Goal: Information Seeking & Learning: Learn about a topic

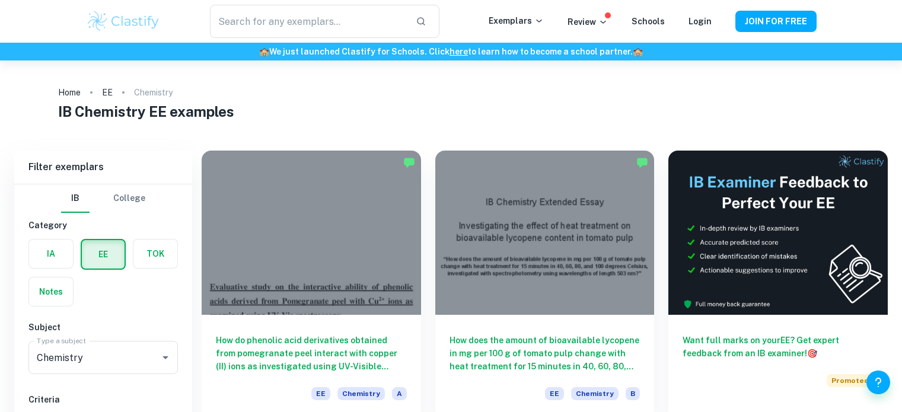
scroll to position [173, 0]
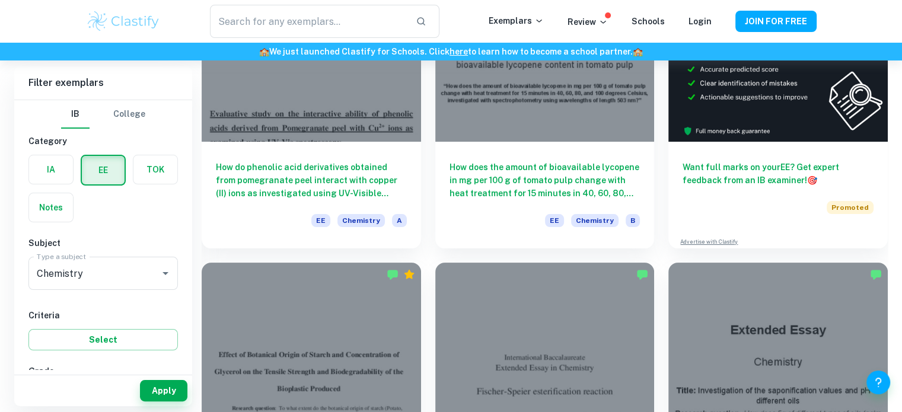
click at [300, 200] on div "How do phenolic acid derivatives obtained from pomegranate peel interact with c…" at bounding box center [311, 195] width 219 height 107
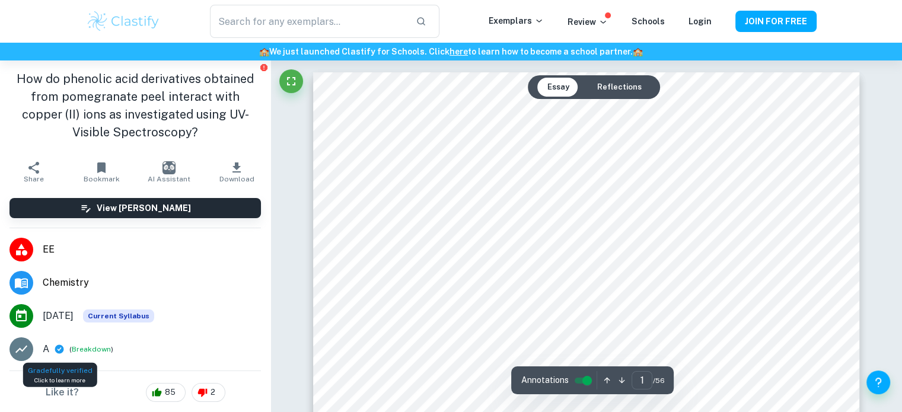
click at [63, 353] on icon at bounding box center [59, 349] width 11 height 11
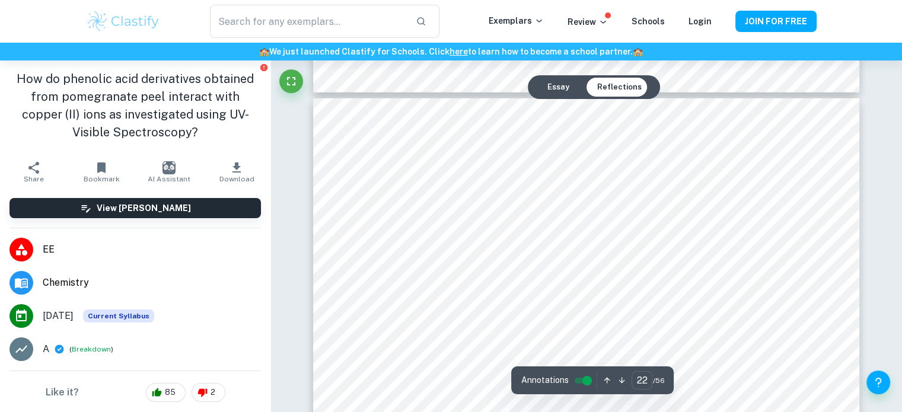
scroll to position [16760, 0]
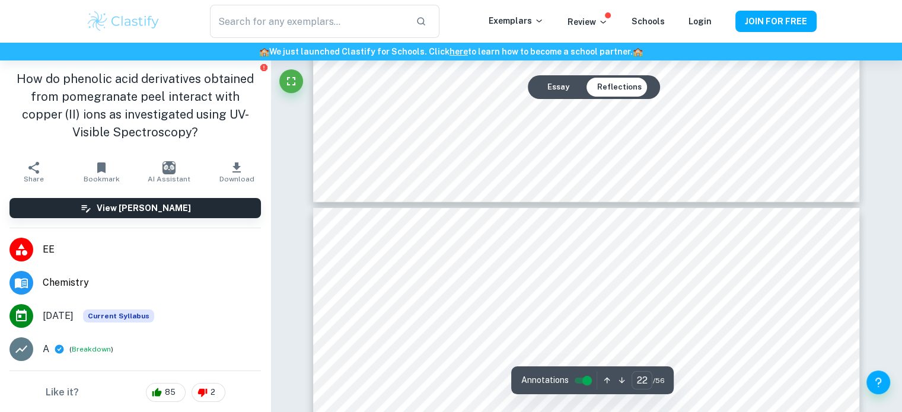
type input "21"
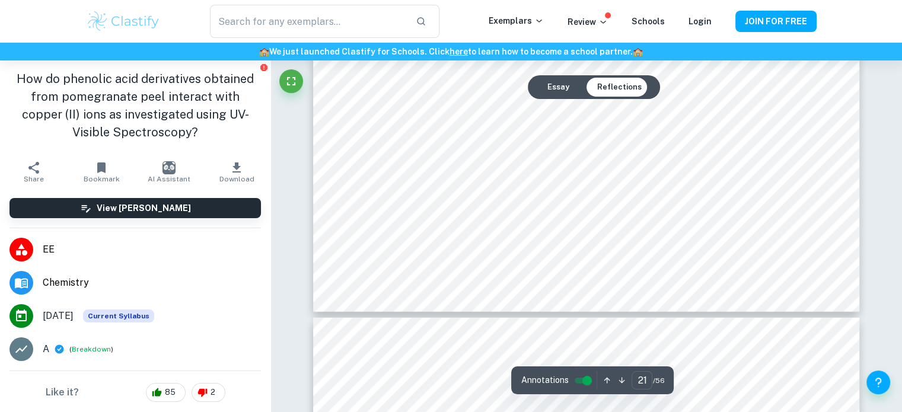
scroll to position [16540, 0]
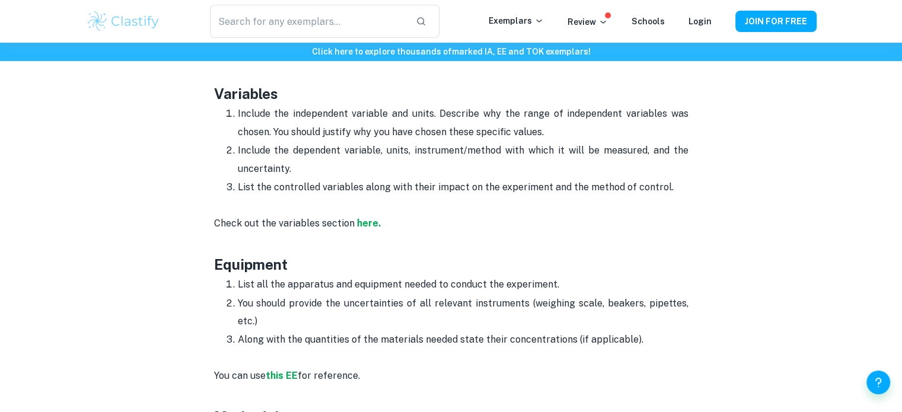
scroll to position [1532, 0]
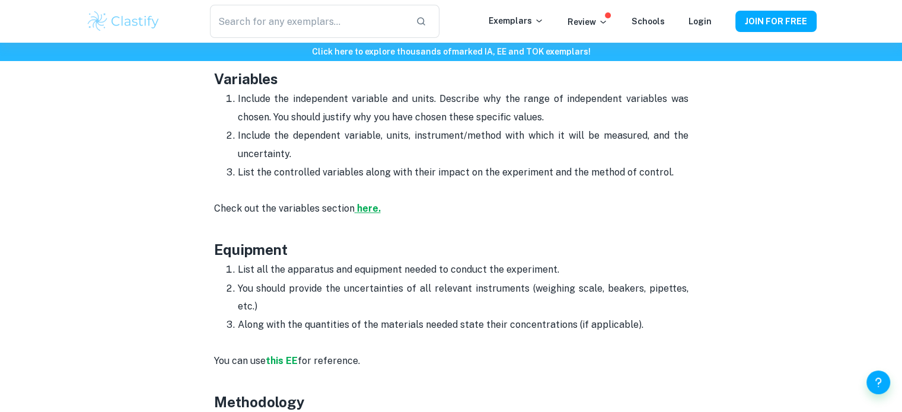
click at [366, 208] on strong "here." at bounding box center [369, 208] width 24 height 11
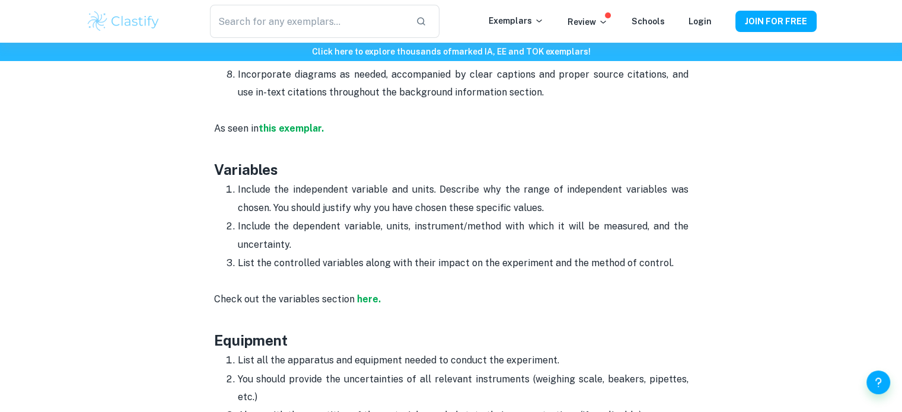
scroll to position [1437, 0]
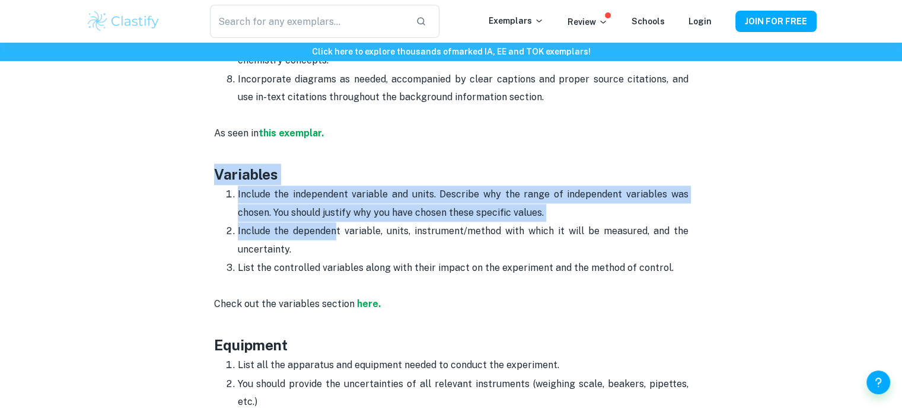
drag, startPoint x: 216, startPoint y: 177, endPoint x: 337, endPoint y: 226, distance: 130.6
click at [337, 226] on p "Include the dependent variable, units, instrument/method with which it will be …" at bounding box center [463, 240] width 451 height 36
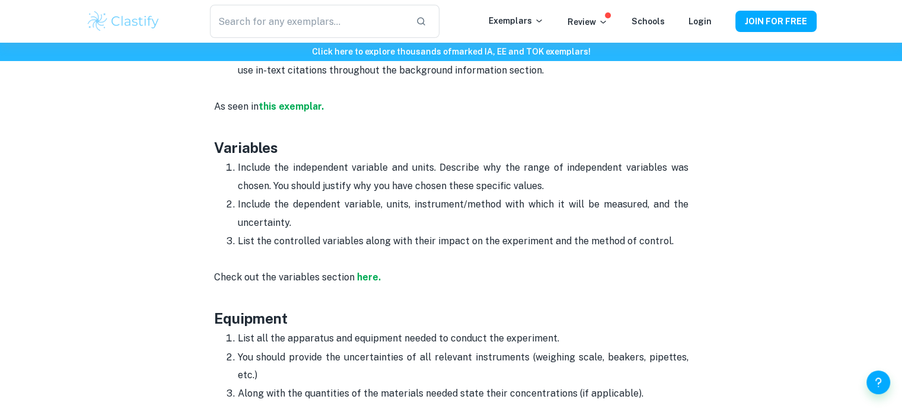
scroll to position [1464, 0]
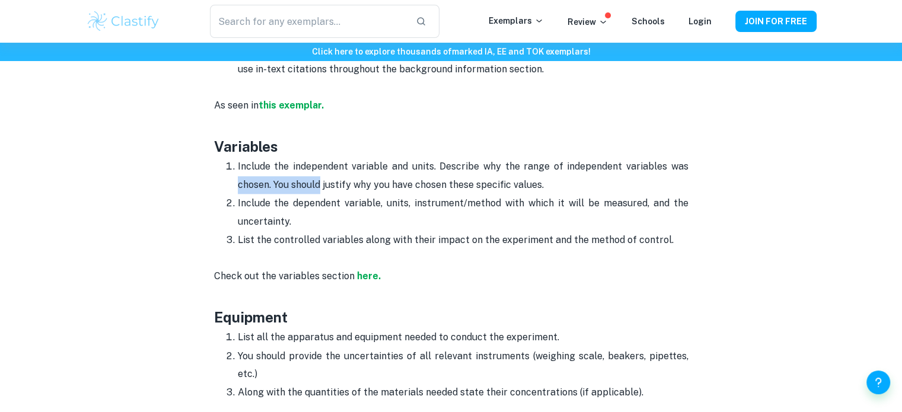
drag, startPoint x: 202, startPoint y: 190, endPoint x: 319, endPoint y: 181, distance: 117.7
click at [319, 181] on div "Chemistry EE Format and Structure By Julia • April 2, 2024 Get feedback on your…" at bounding box center [451, 395] width 730 height 3537
click at [318, 254] on p "Check out the variables section here." at bounding box center [451, 267] width 474 height 36
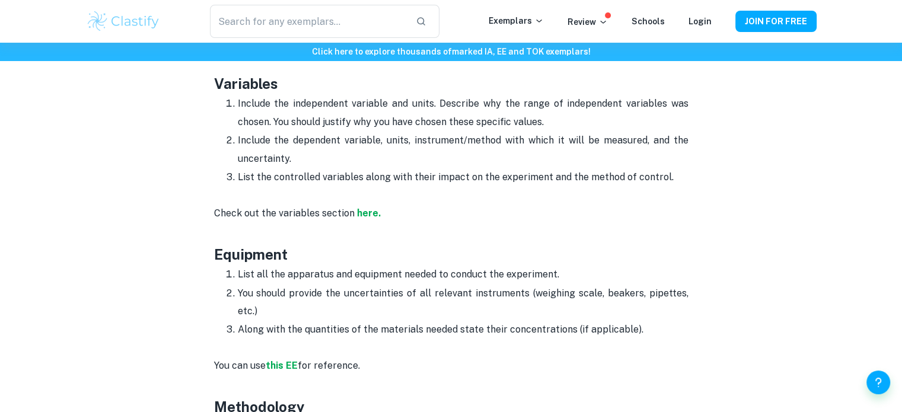
scroll to position [1528, 0]
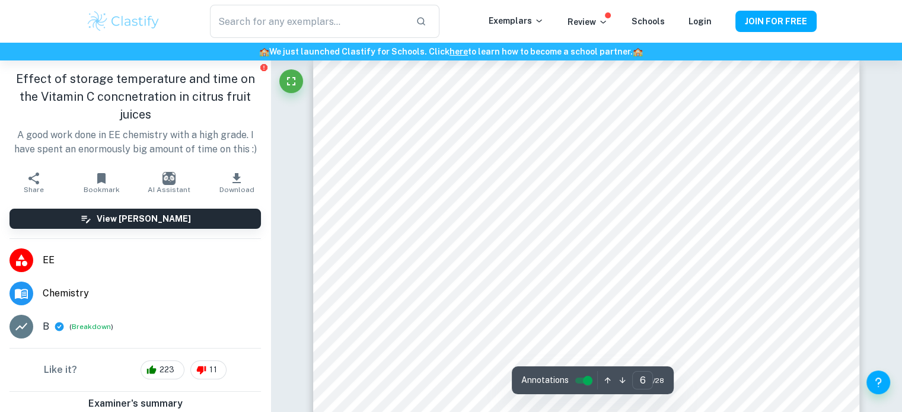
scroll to position [4080, 0]
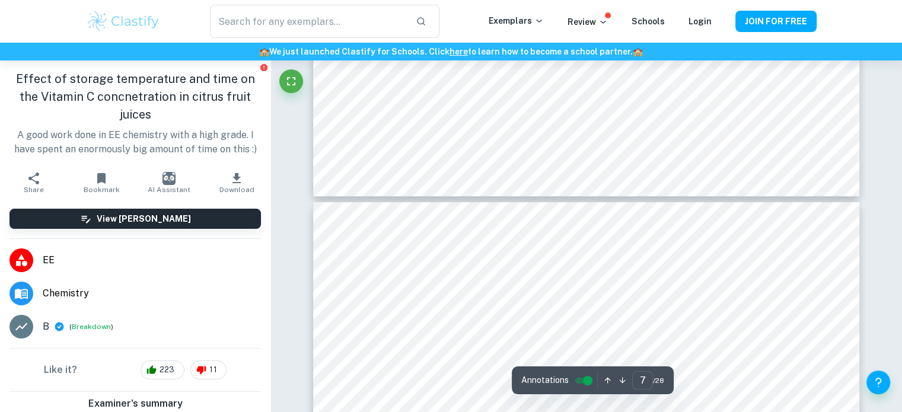
type input "6"
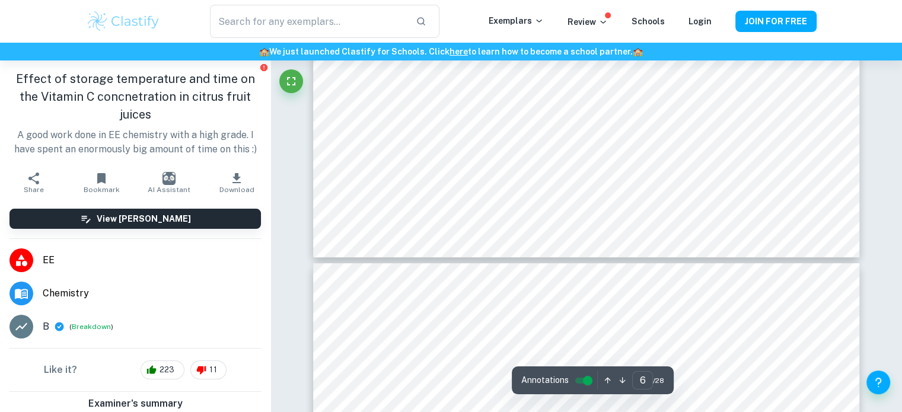
scroll to position [4660, 0]
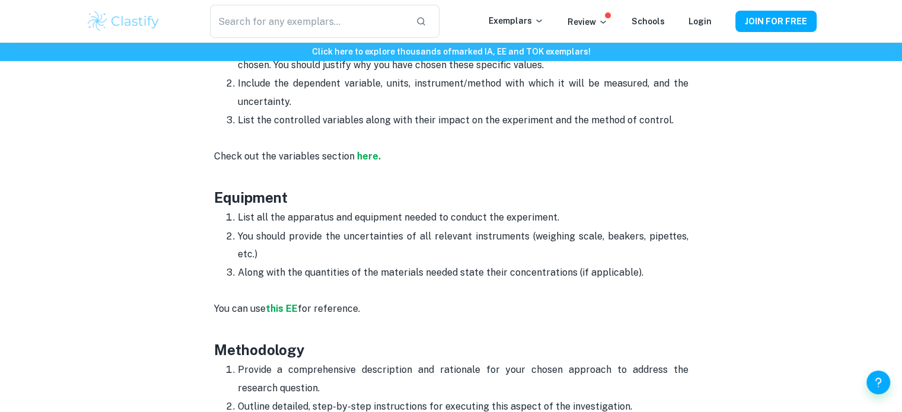
scroll to position [1595, 0]
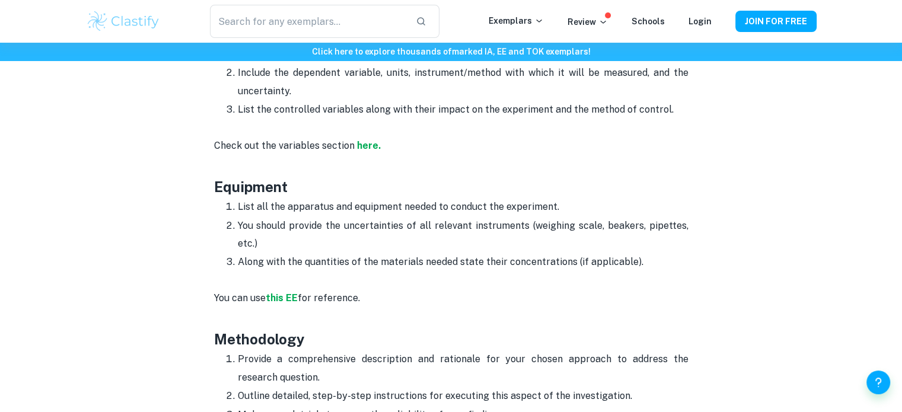
drag, startPoint x: 655, startPoint y: 259, endPoint x: 202, endPoint y: 183, distance: 458.8
click at [202, 183] on div "Chemistry EE Format and Structure By [PERSON_NAME] • [DATE] Get feedback on you…" at bounding box center [451, 300] width 730 height 3608
copy div "Equipment List all the apparatus and equipment needed to conduct the experiment…"
click at [279, 298] on strong "this EE" at bounding box center [282, 297] width 32 height 11
click at [526, 107] on p "List the controlled variables along with their impact on the experiment and the…" at bounding box center [463, 110] width 451 height 18
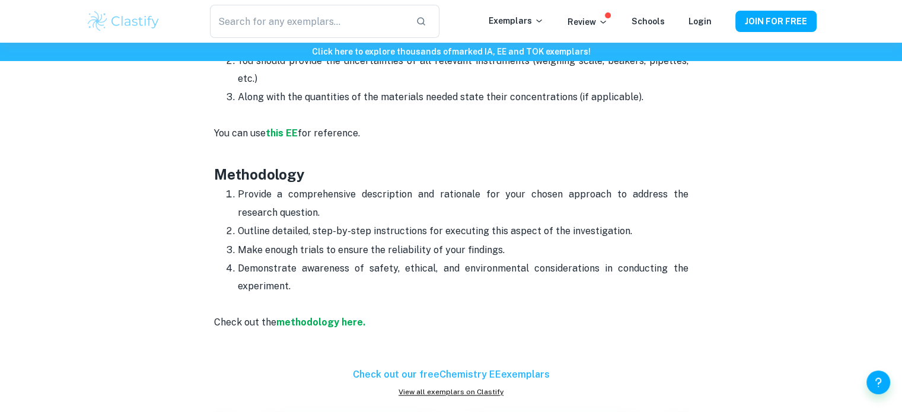
scroll to position [1761, 0]
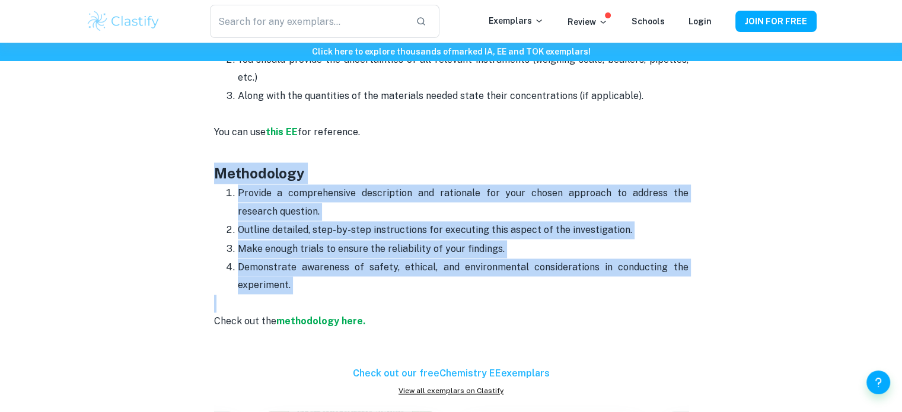
drag, startPoint x: 360, startPoint y: 299, endPoint x: 215, endPoint y: 172, distance: 192.9
click at [215, 172] on div "Are you starting to write your Chemistry extended essay but don't know how to s…" at bounding box center [451, 229] width 474 height 3014
copy div "Methodology Provide a comprehensive description and rationale for your chosen a…"
click at [387, 286] on p "Demonstrate awareness of safety, ethical, and environmental considerations in c…" at bounding box center [463, 277] width 451 height 36
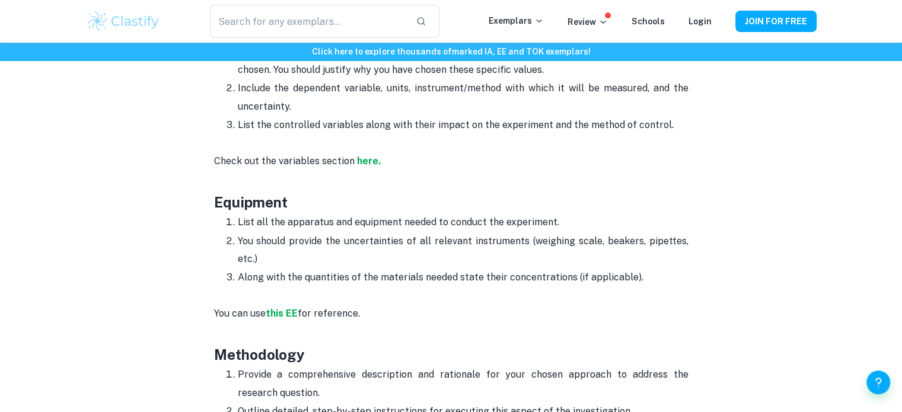
scroll to position [1579, 0]
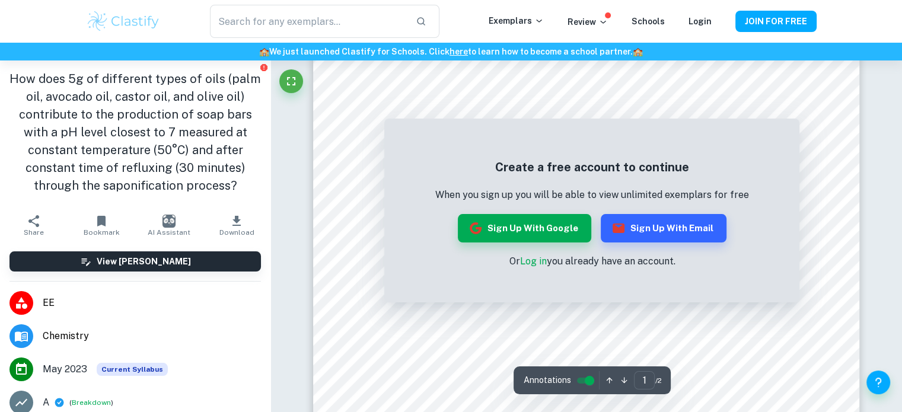
scroll to position [83, 0]
click at [432, 334] on div at bounding box center [585, 329] width 405 height 24
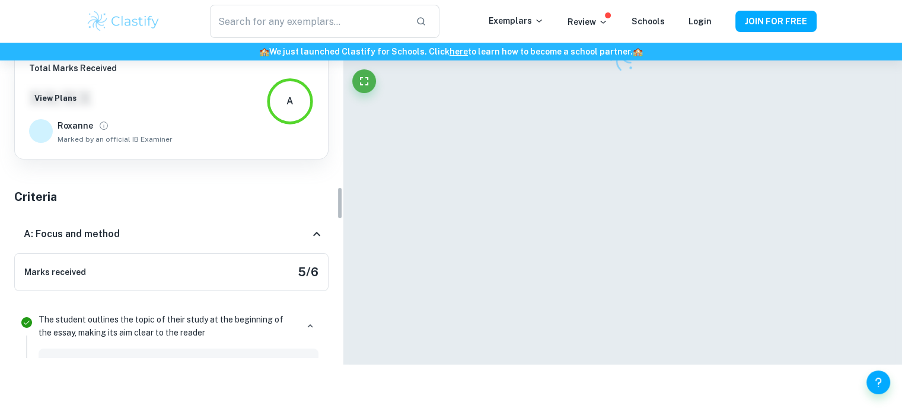
scroll to position [1323, 0]
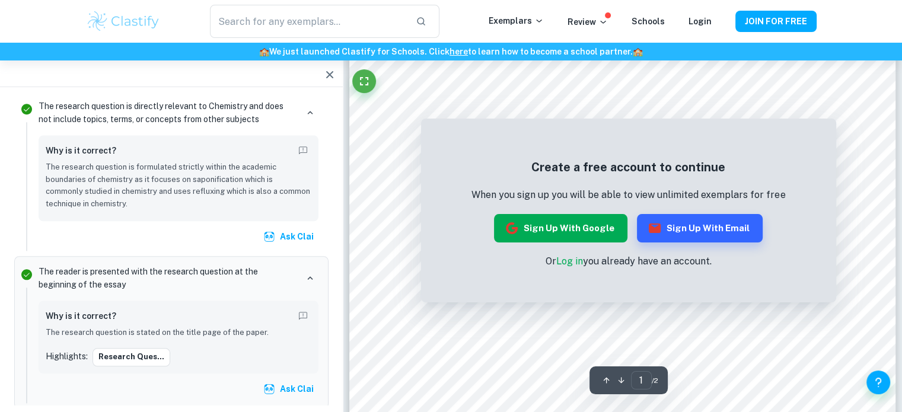
click at [542, 234] on button "Sign up with Google" at bounding box center [560, 228] width 133 height 28
